Goal: Task Accomplishment & Management: Manage account settings

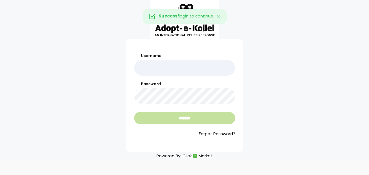
type input "*******"
click at [173, 119] on input "*******" at bounding box center [184, 118] width 101 height 12
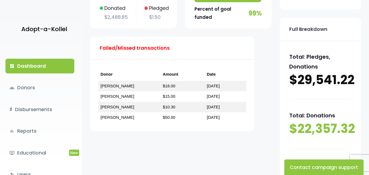
scroll to position [77, 0]
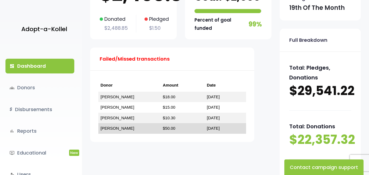
click at [170, 127] on link "$50.00" at bounding box center [169, 128] width 13 height 5
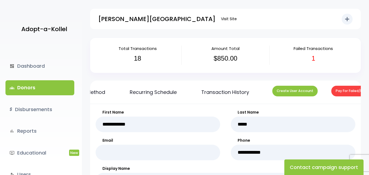
scroll to position [0, 28]
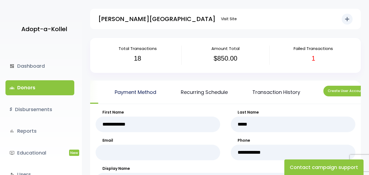
click at [127, 96] on link "Payment Method" at bounding box center [136, 92] width 58 height 23
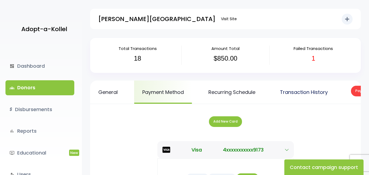
click at [306, 91] on link "Transaction History" at bounding box center [304, 92] width 64 height 23
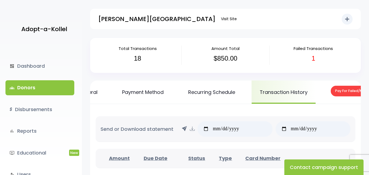
scroll to position [0, 22]
click at [224, 92] on link "Recurring Schedule" at bounding box center [210, 92] width 63 height 23
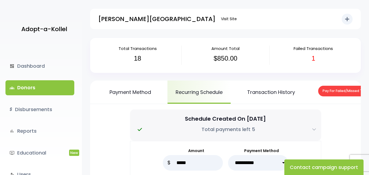
scroll to position [0, 62]
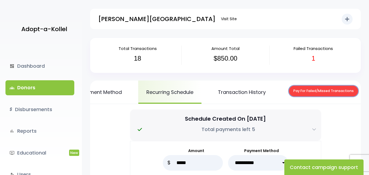
click at [347, 92] on button "Pay For Failed/Missed Transactions" at bounding box center [323, 91] width 69 height 11
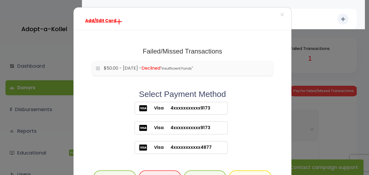
click at [337, 112] on div "Add/Edit Card × Failed/Missed Transactions would you like to pay for these tran…" at bounding box center [184, 87] width 369 height 175
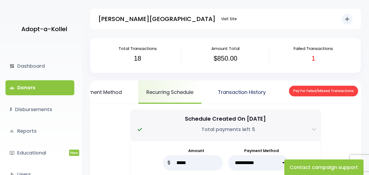
click at [255, 95] on link "Transaction History" at bounding box center [242, 92] width 64 height 23
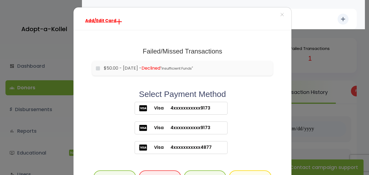
click at [198, 107] on span "4xxxxxxxxxxx9173" at bounding box center [187, 108] width 47 height 7
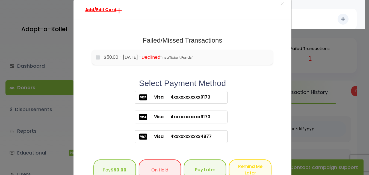
scroll to position [40, 0]
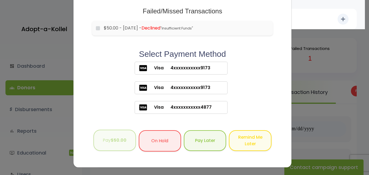
click at [116, 136] on button "Pay $50.00" at bounding box center [114, 141] width 42 height 22
